Goal: Navigation & Orientation: Find specific page/section

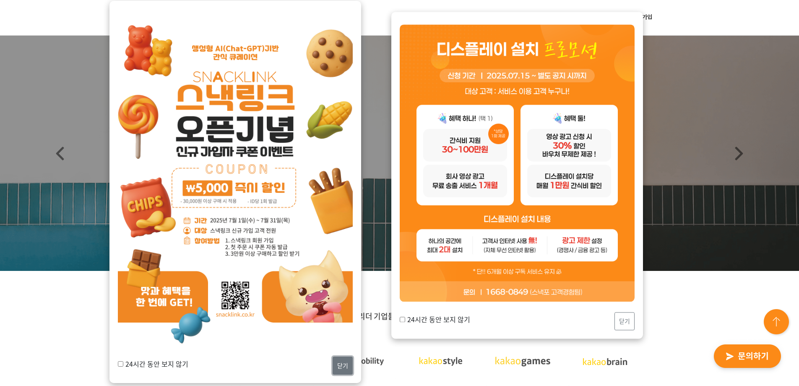
click at [342, 364] on button "닫기" at bounding box center [343, 365] width 20 height 18
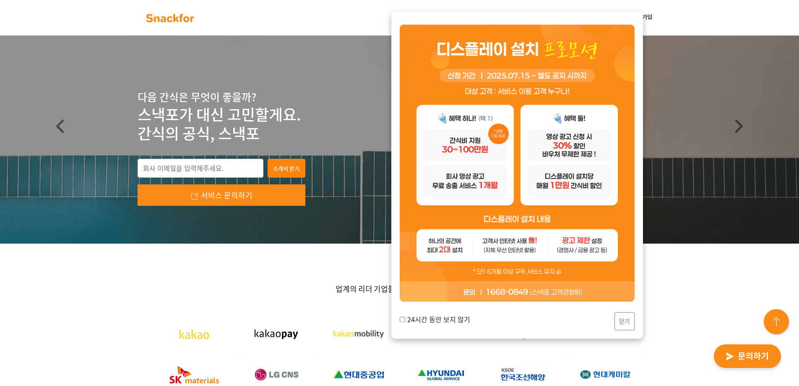
scroll to position [42, 0]
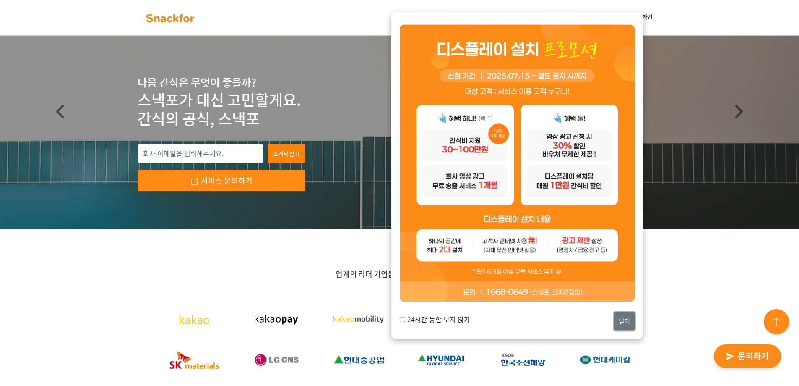
click at [625, 320] on button "닫기" at bounding box center [625, 321] width 20 height 18
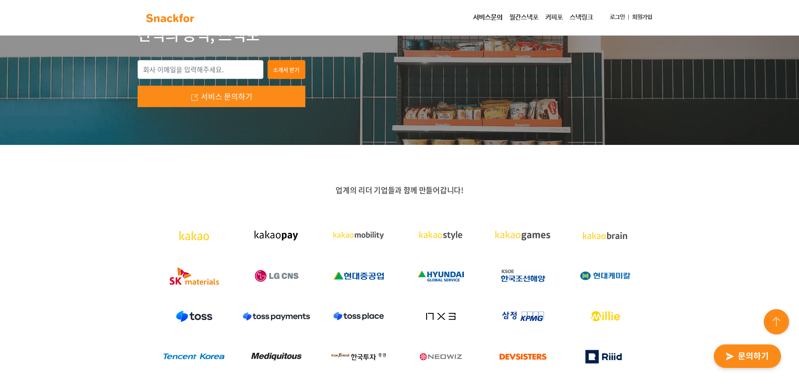
scroll to position [0, 0]
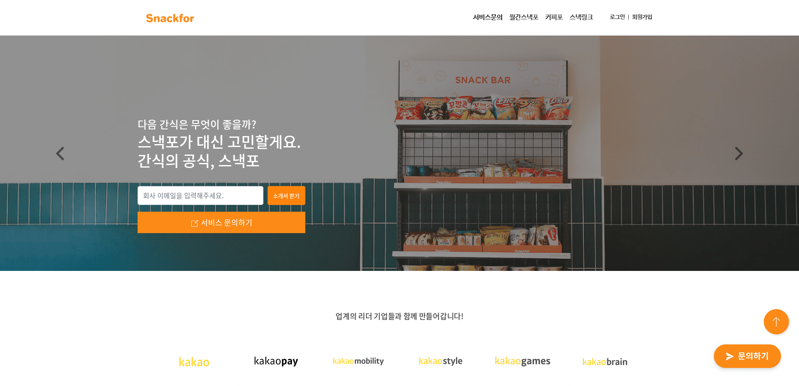
click at [518, 18] on link "월간스낵포" at bounding box center [524, 17] width 36 height 17
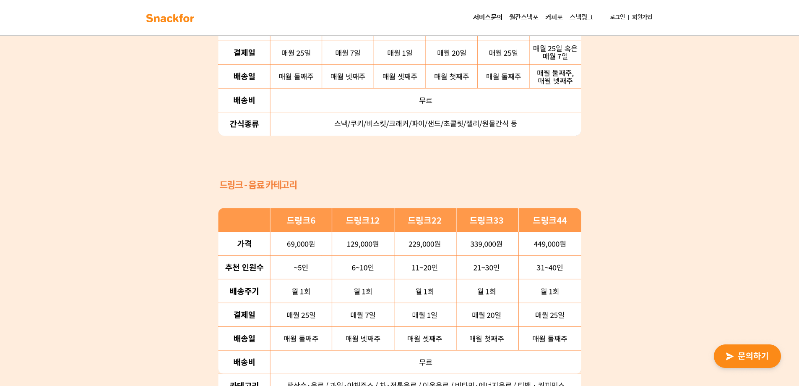
scroll to position [722, 0]
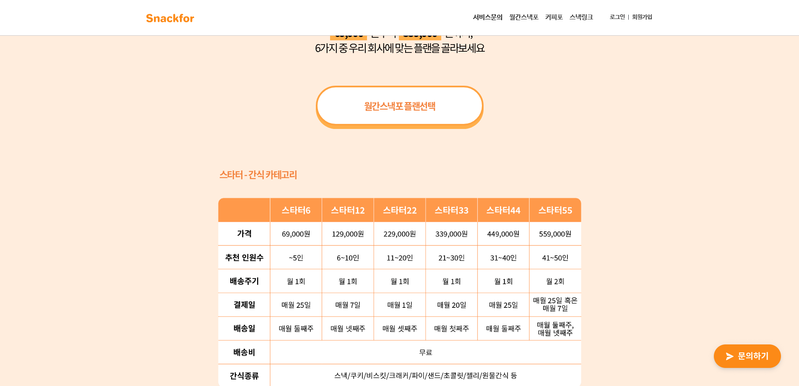
click at [581, 17] on link "스낵링크" at bounding box center [581, 17] width 30 height 17
click at [177, 19] on img at bounding box center [170, 17] width 53 height 13
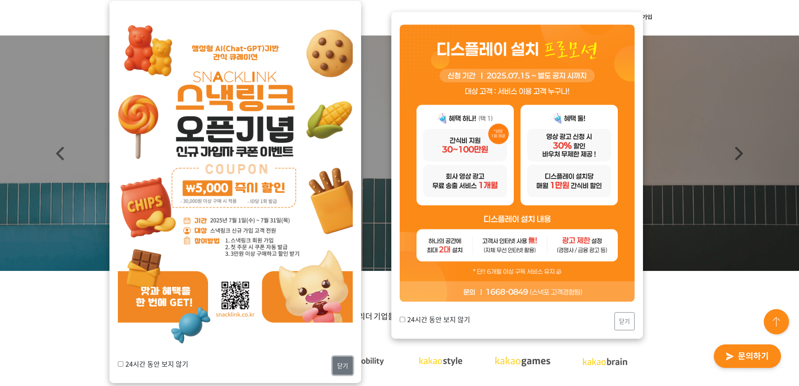
click at [338, 373] on button "닫기" at bounding box center [343, 365] width 20 height 18
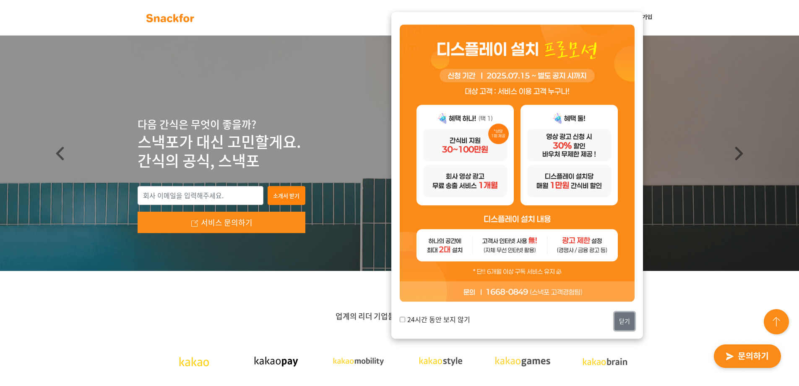
click at [622, 322] on button "닫기" at bounding box center [625, 321] width 20 height 18
